Goal: Task Accomplishment & Management: Use online tool/utility

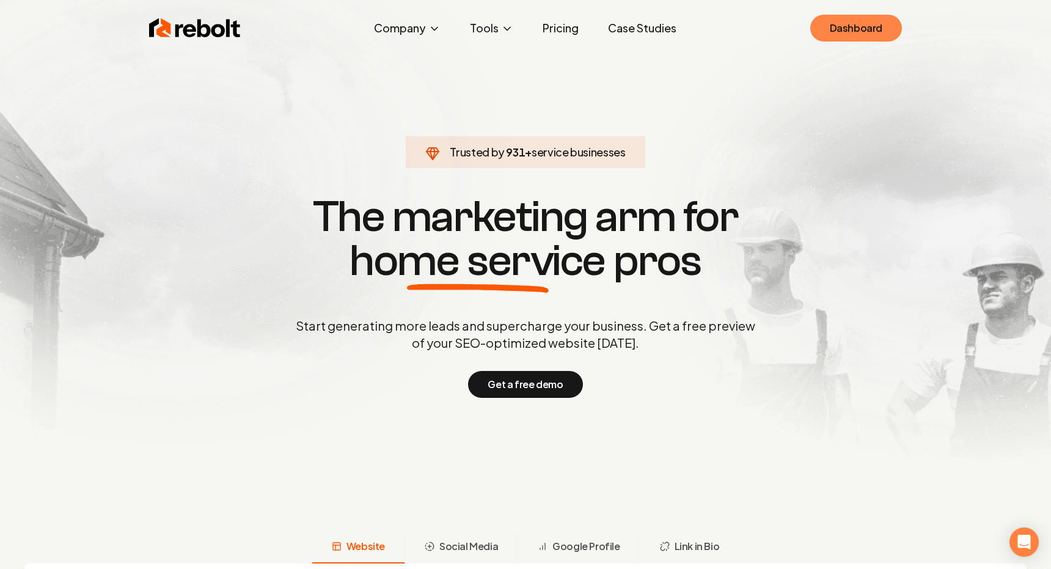
click at [877, 40] on link "Dashboard" at bounding box center [856, 28] width 92 height 27
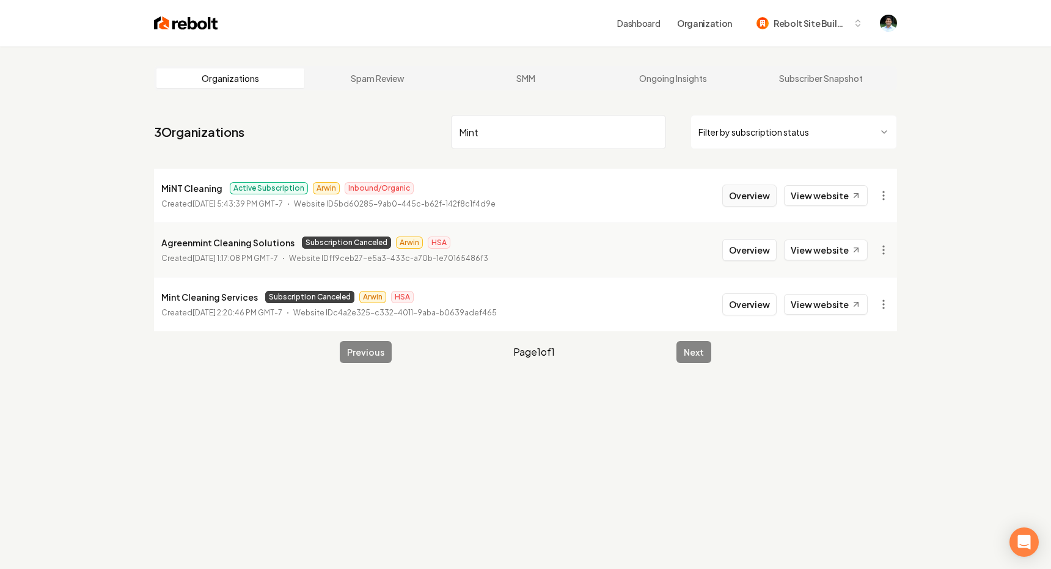
type input "Mint"
click at [759, 196] on button "Overview" at bounding box center [749, 196] width 54 height 22
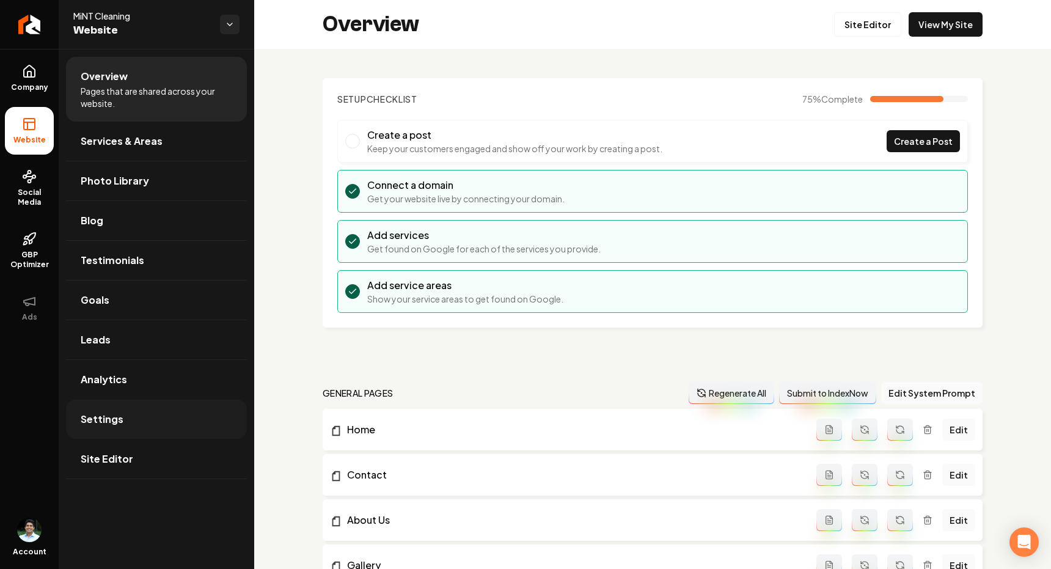
click at [122, 427] on link "Settings" at bounding box center [156, 419] width 181 height 39
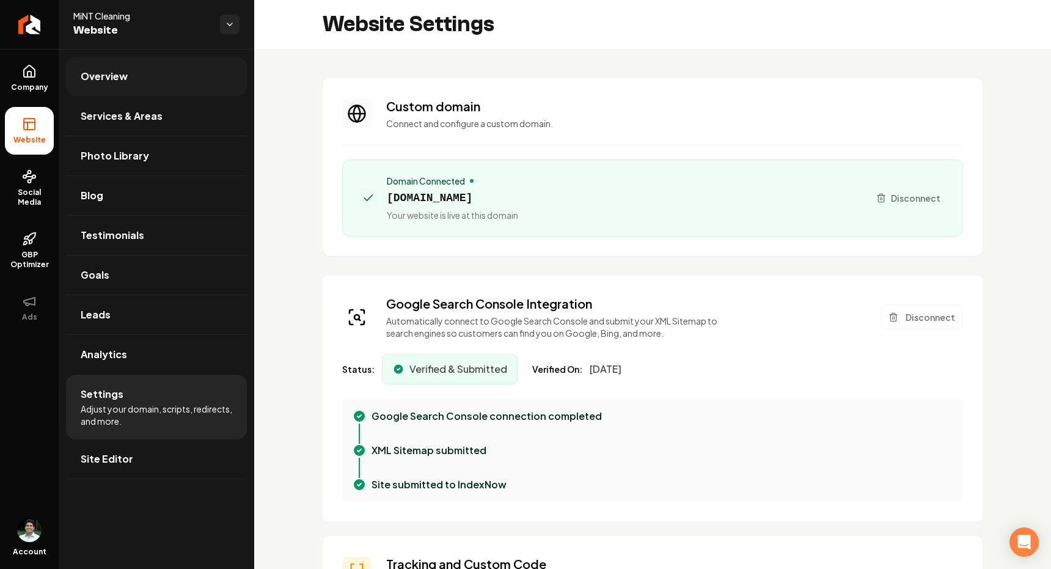
click at [114, 89] on link "Overview" at bounding box center [156, 76] width 181 height 39
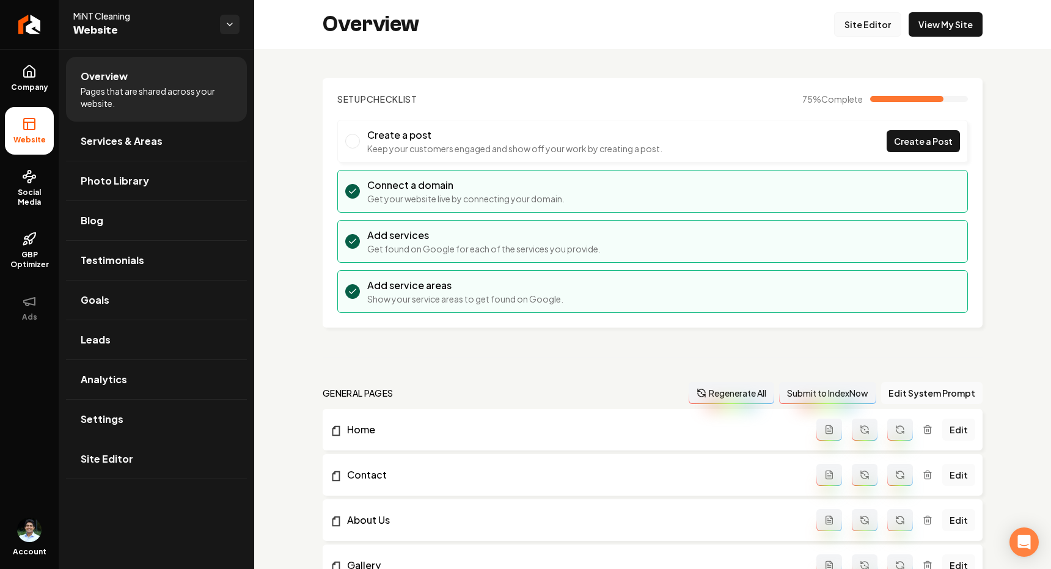
click at [883, 24] on link "Site Editor" at bounding box center [867, 24] width 67 height 24
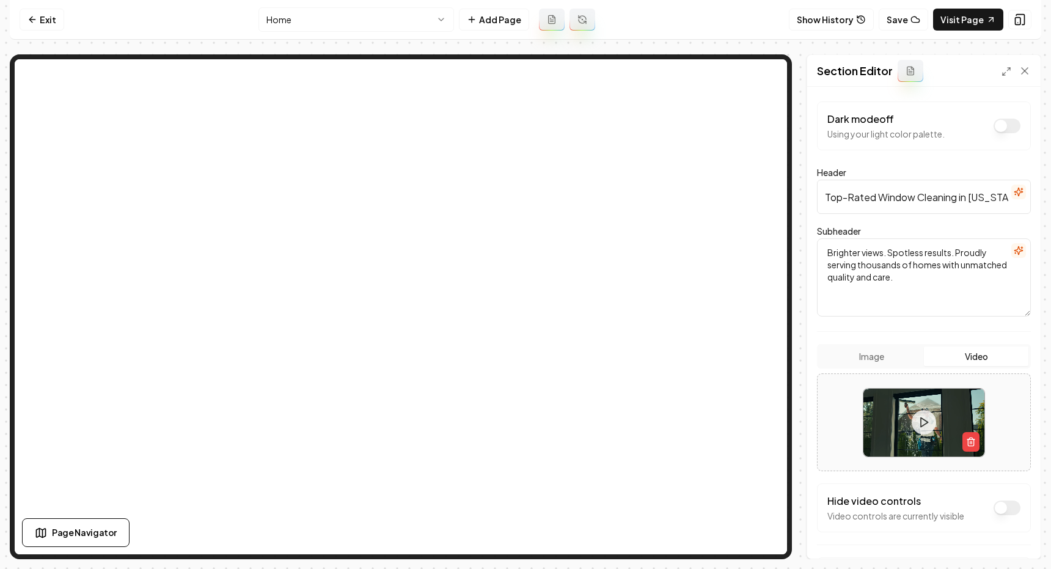
click at [883, 199] on input "Top-Rated Window Cleaning in [US_STATE] & [GEOGRAPHIC_DATA]" at bounding box center [924, 197] width 214 height 34
click at [829, 256] on textarea "Brighter views. Spotless results. Proudly serving thousands of homes with unmat…" at bounding box center [924, 277] width 214 height 78
paste textarea "Top-Rated Window Cleaning in [US_STATE] & [GEOGRAPHIC_DATA]"
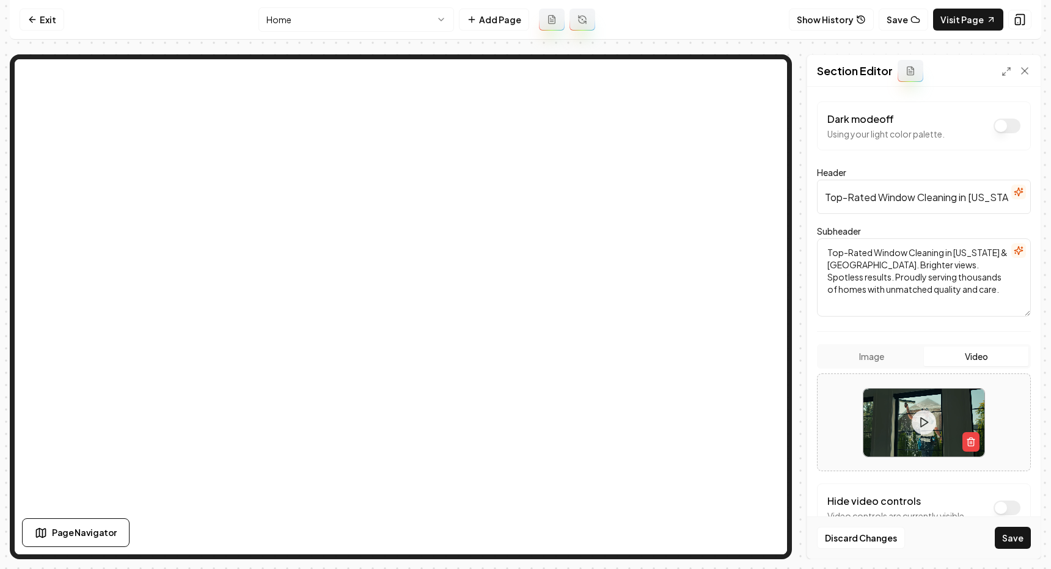
click at [926, 274] on textarea "Top-Rated Window Cleaning in [US_STATE] & [GEOGRAPHIC_DATA]. Brighter views. Sp…" at bounding box center [924, 277] width 214 height 78
click at [936, 277] on textarea "Top-Rated Window Cleaning in [US_STATE] & [GEOGRAPHIC_DATA]. Brighter views. Sp…" at bounding box center [924, 277] width 214 height 78
type textarea "Top-Rated Window Cleaning in [US_STATE] & [GEOGRAPHIC_DATA]. Brighter views. Sp…"
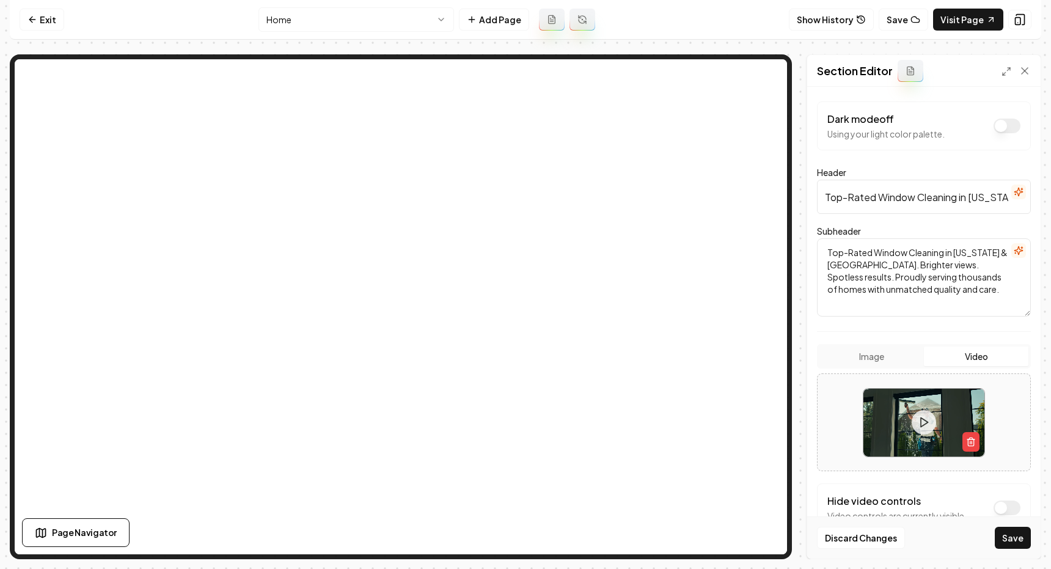
click at [895, 199] on input "Top-Rated Window Cleaning in [US_STATE] & [GEOGRAPHIC_DATA]" at bounding box center [924, 197] width 214 height 34
type input "S"
type input "Dirty Windows? We can fix that."
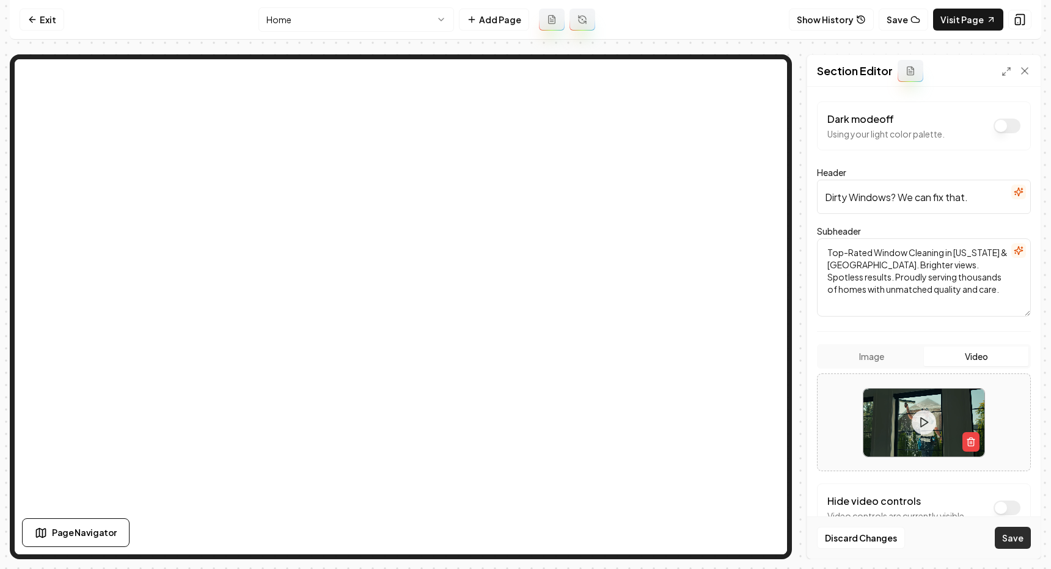
click at [1022, 537] on button "Save" at bounding box center [1013, 538] width 36 height 22
click at [972, 202] on input "Dirty Windows? We can fix that." at bounding box center [924, 197] width 214 height 34
click at [975, 199] on input "Dirty Windows? We can fix that." at bounding box center [924, 197] width 214 height 34
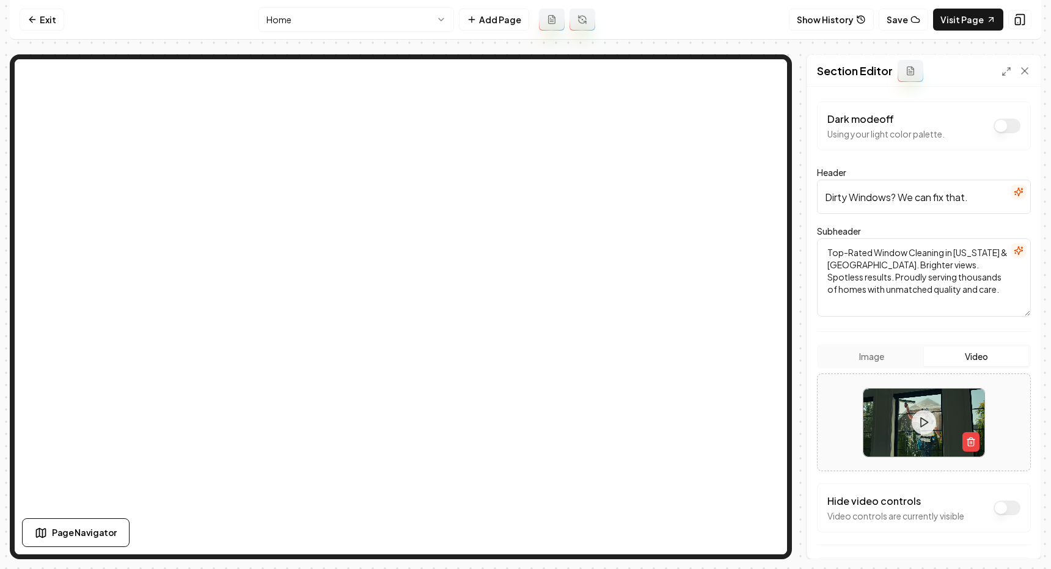
click at [853, 199] on input "Dirty Windows? We can fix that." at bounding box center [924, 197] width 214 height 34
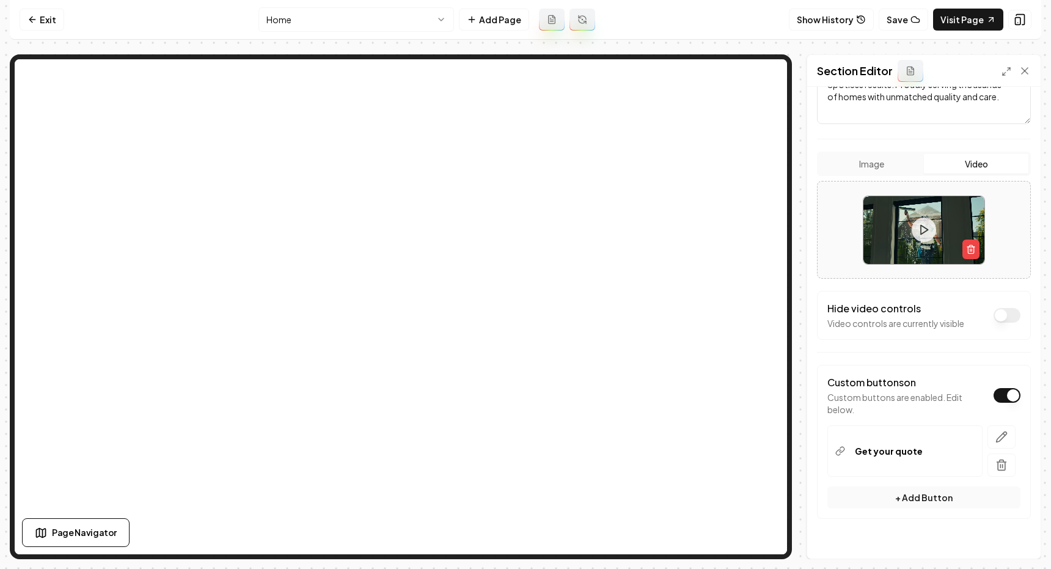
scroll to position [216, 0]
